Goal: Task Accomplishment & Management: Use online tool/utility

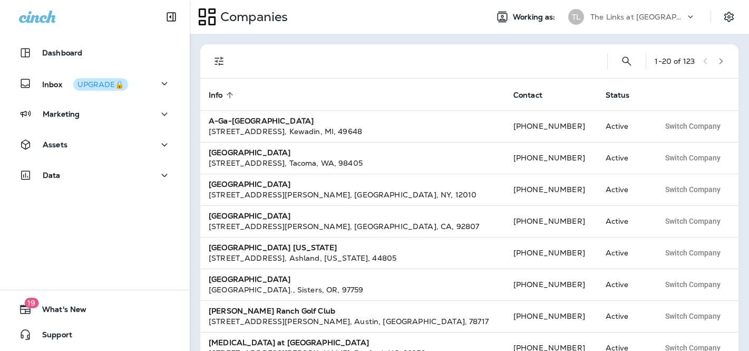
click at [601, 11] on div "The Links at [GEOGRAPHIC_DATA]" at bounding box center [638, 17] width 95 height 16
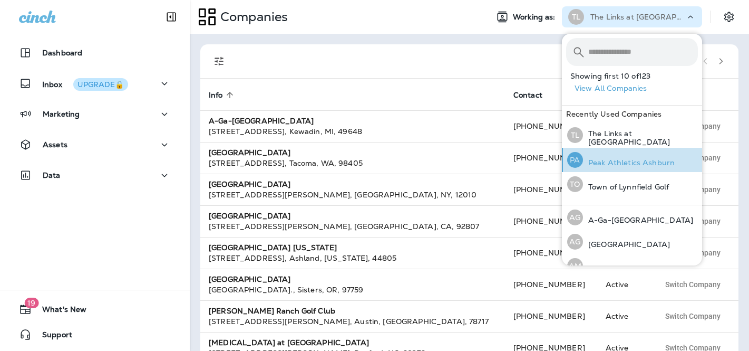
click at [602, 158] on p "Peak Athletics Ashburn" at bounding box center [629, 162] width 92 height 8
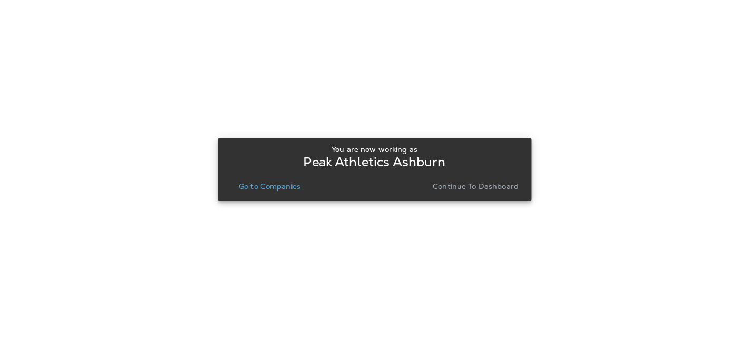
click at [482, 180] on button "Continue to Dashboard" at bounding box center [476, 186] width 94 height 15
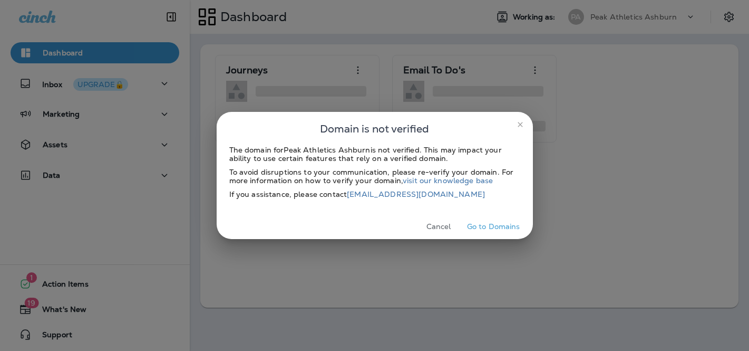
click at [495, 228] on button "Go to Domains" at bounding box center [494, 226] width 62 height 16
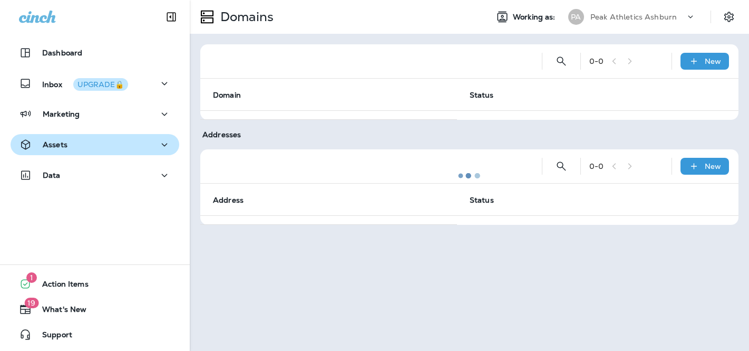
click at [110, 150] on div "Assets" at bounding box center [95, 144] width 152 height 13
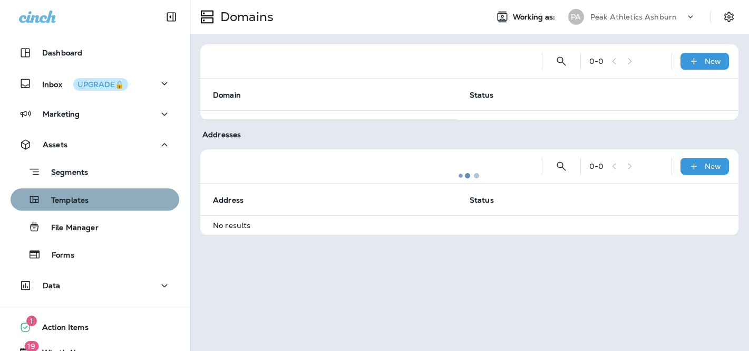
click at [98, 195] on div "Templates" at bounding box center [95, 199] width 160 height 16
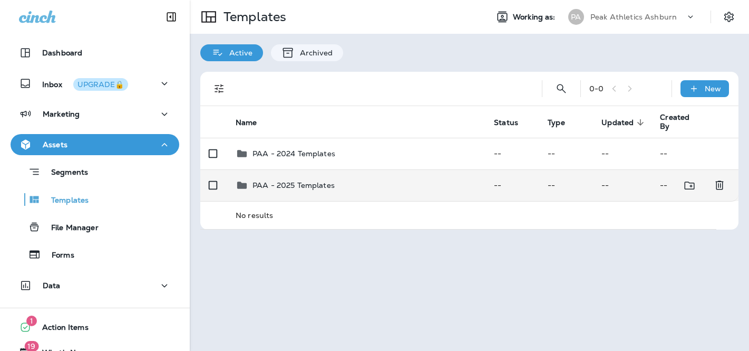
click at [380, 190] on div "PAA - 2025 Templates" at bounding box center [356, 185] width 241 height 13
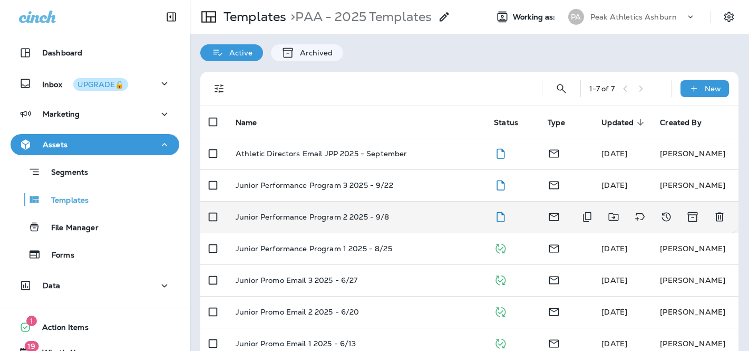
click at [440, 209] on td "Junior Performance Program 2 2025 - 9/8" at bounding box center [356, 217] width 258 height 32
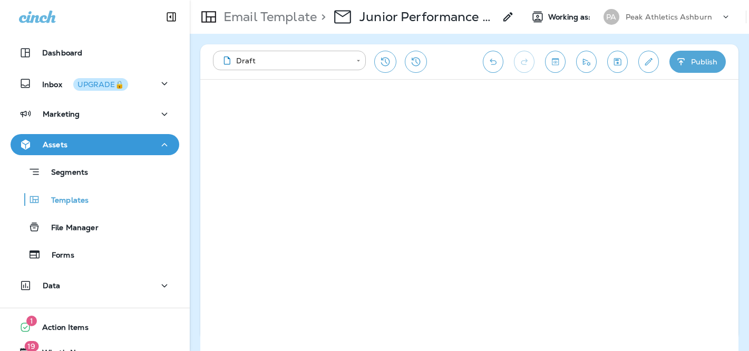
click at [586, 62] on icon "Send test email" at bounding box center [586, 61] width 11 height 11
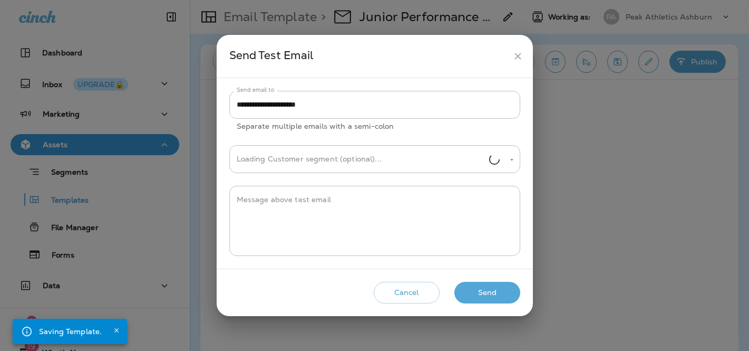
click at [488, 297] on button "Send" at bounding box center [487, 293] width 66 height 22
